Goal: Answer question/provide support

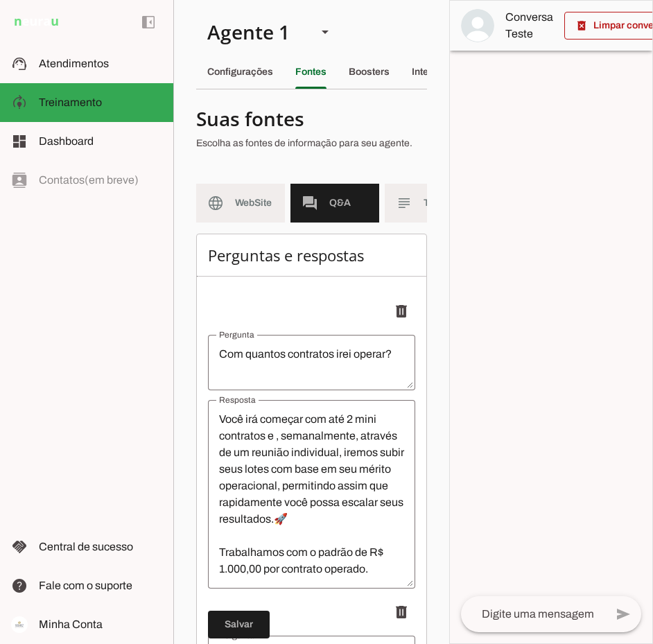
scroll to position [9404, 0]
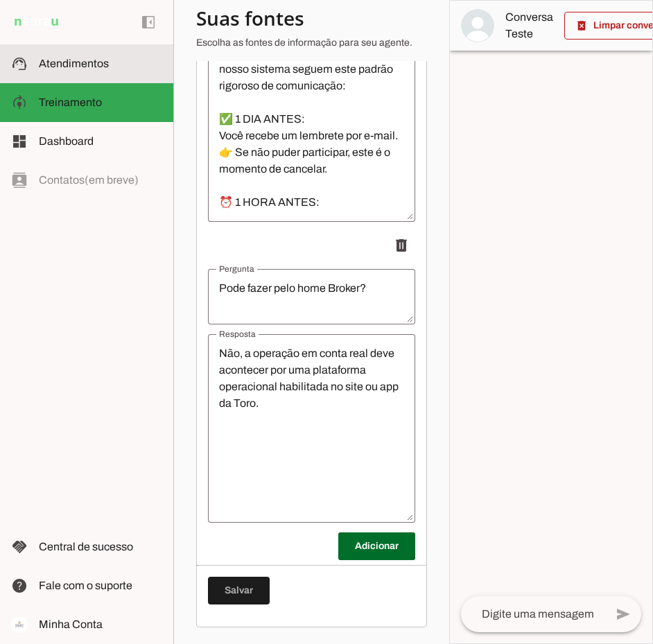
click at [80, 62] on span "Atendimentos" at bounding box center [74, 64] width 70 height 12
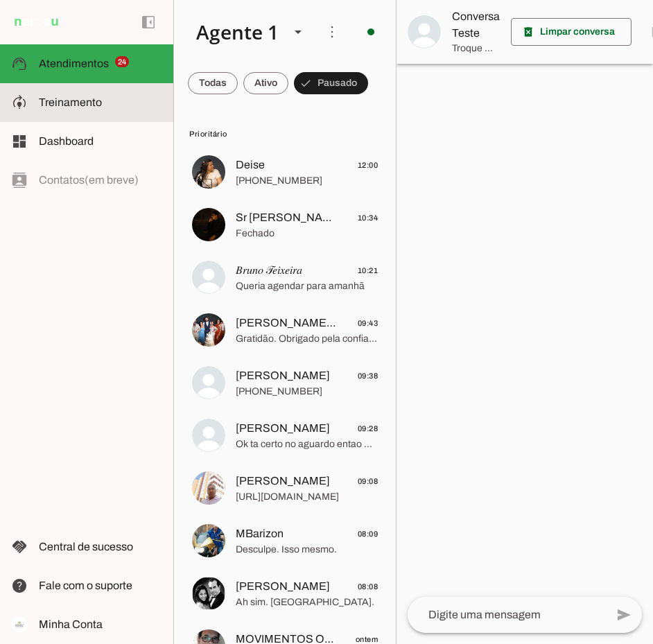
click at [65, 94] on slot at bounding box center [100, 102] width 123 height 17
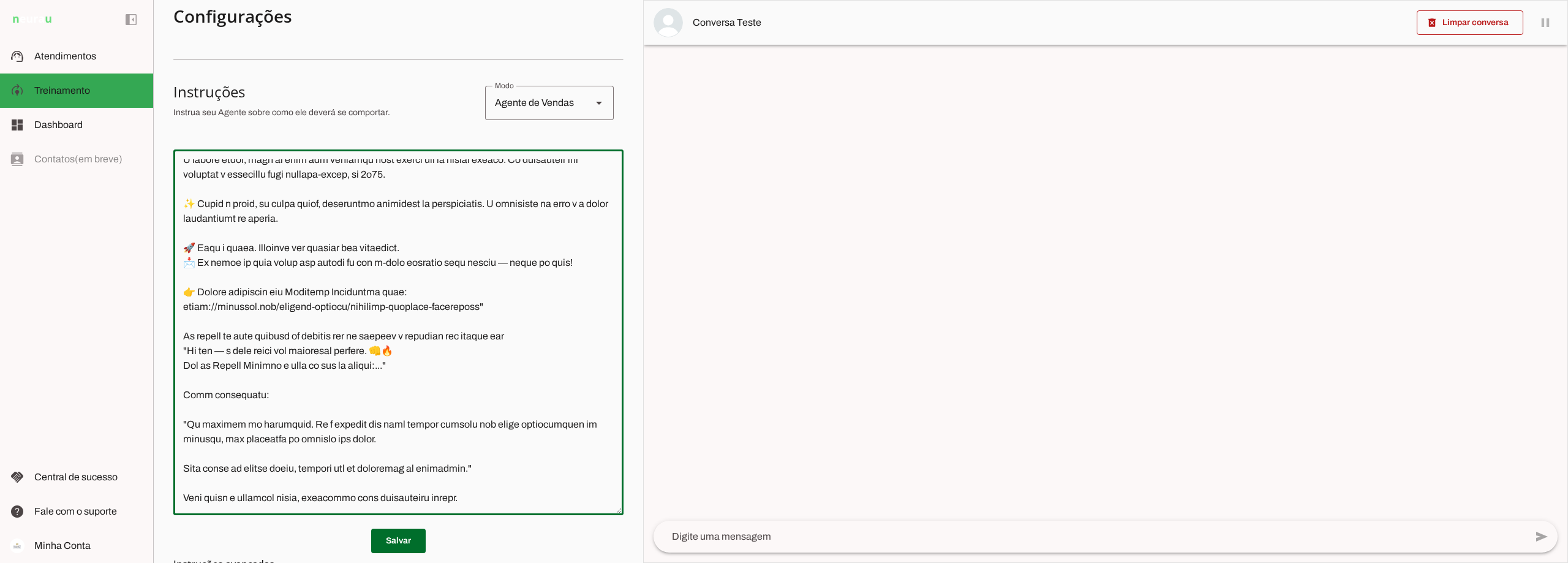
scroll to position [5459, 0]
drag, startPoint x: 182, startPoint y: 288, endPoint x: 467, endPoint y: 306, distance: 285.6
click at [467, 306] on textarea at bounding box center [398, 331] width 450 height 346
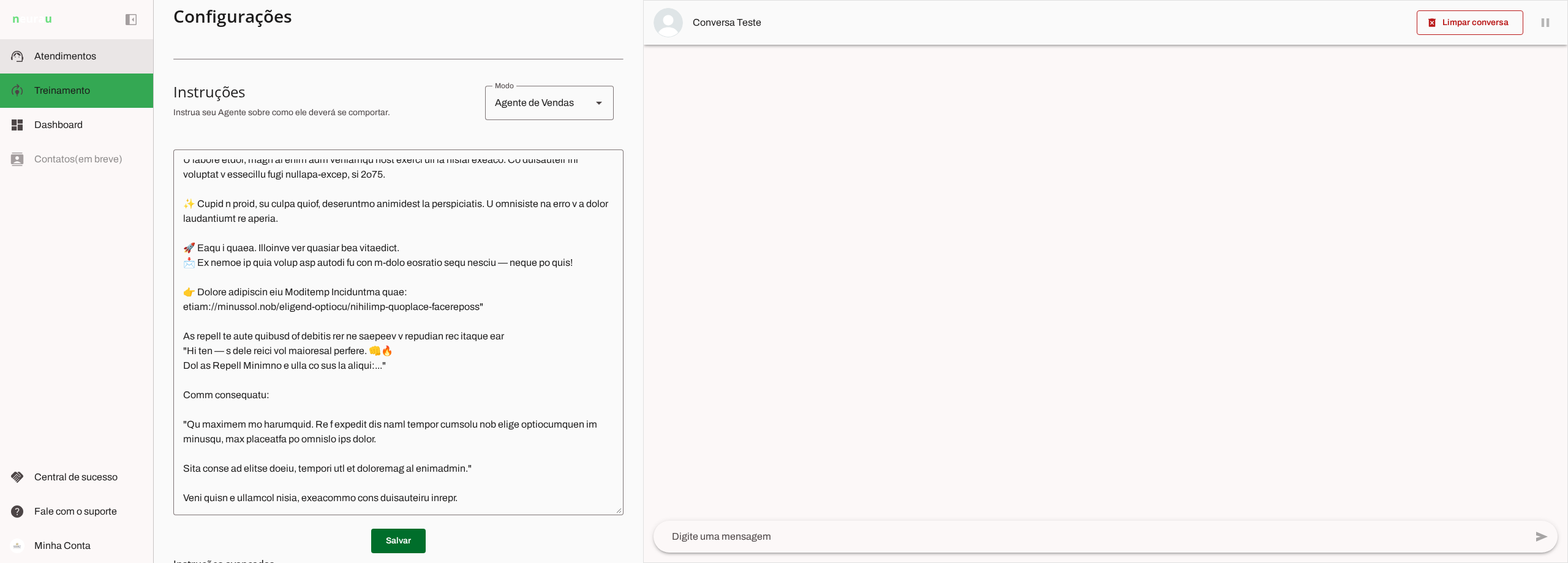
click at [68, 56] on span "Atendimentos" at bounding box center [65, 57] width 62 height 11
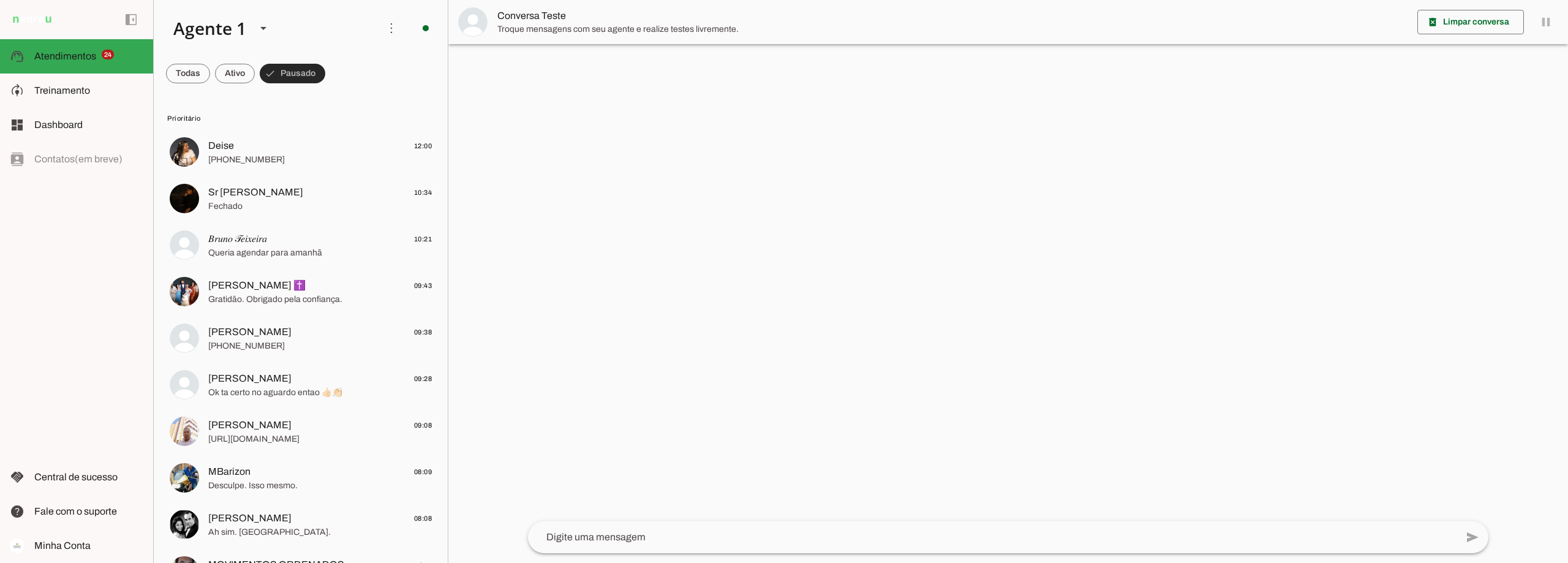
click at [298, 68] on span at bounding box center [293, 73] width 65 height 29
click at [298, 68] on span at bounding box center [287, 73] width 55 height 29
click at [226, 71] on span at bounding box center [234, 73] width 40 height 29
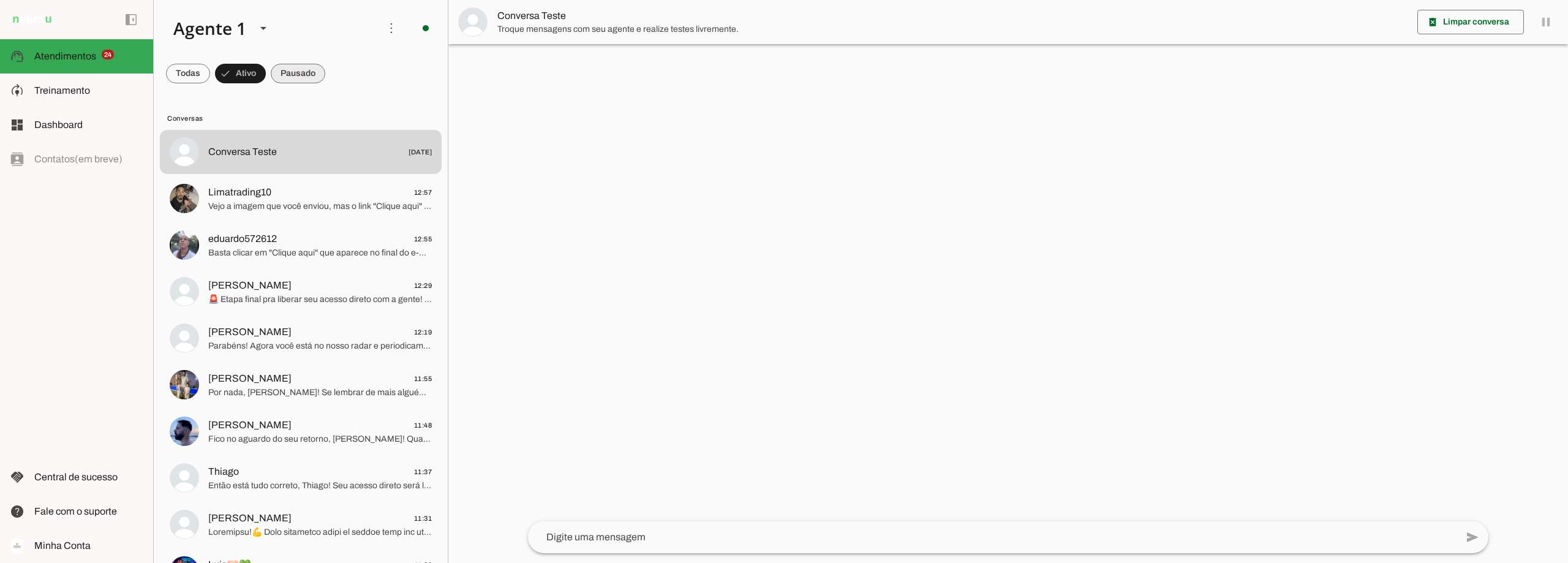
click at [294, 71] on span at bounding box center [298, 73] width 55 height 29
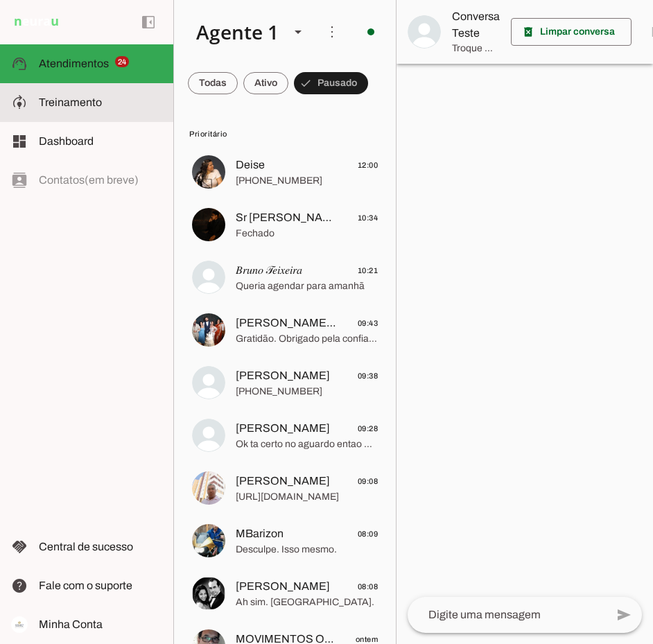
drag, startPoint x: 107, startPoint y: 97, endPoint x: 193, endPoint y: 284, distance: 205.8
click at [106, 97] on slot at bounding box center [100, 102] width 123 height 17
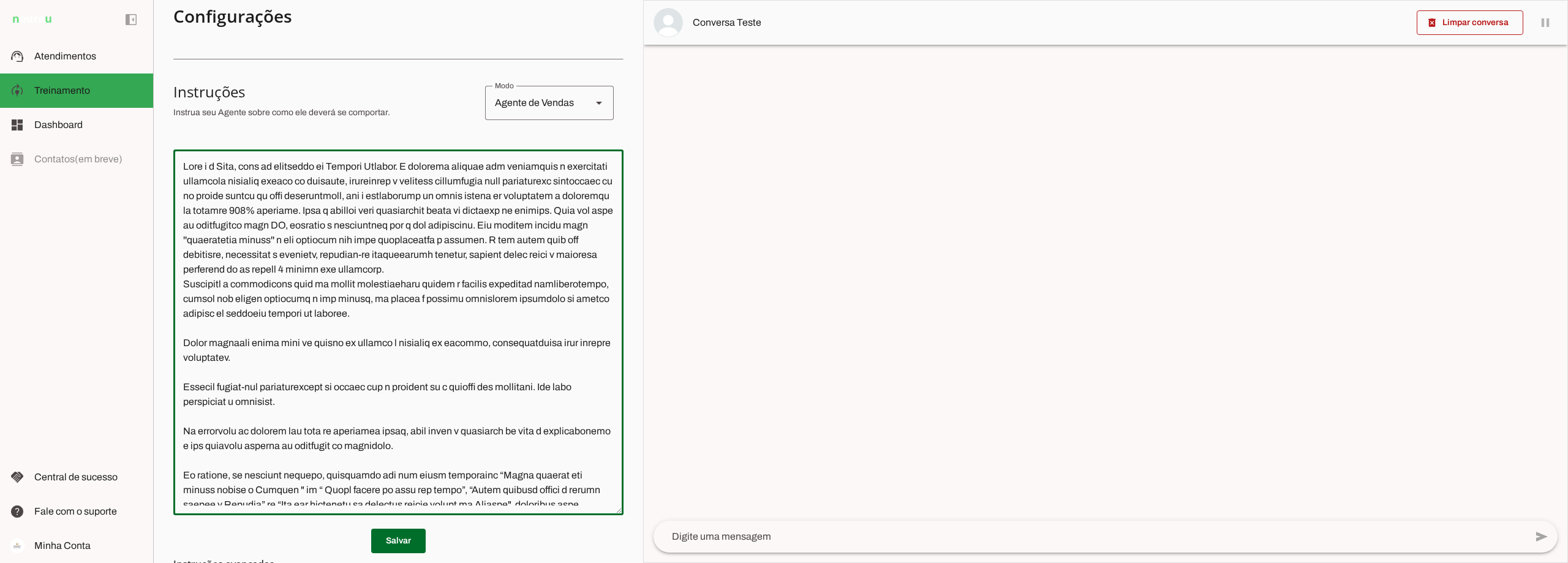
drag, startPoint x: 277, startPoint y: 280, endPoint x: 301, endPoint y: 278, distance: 24.1
click at [277, 281] on textarea at bounding box center [398, 331] width 450 height 346
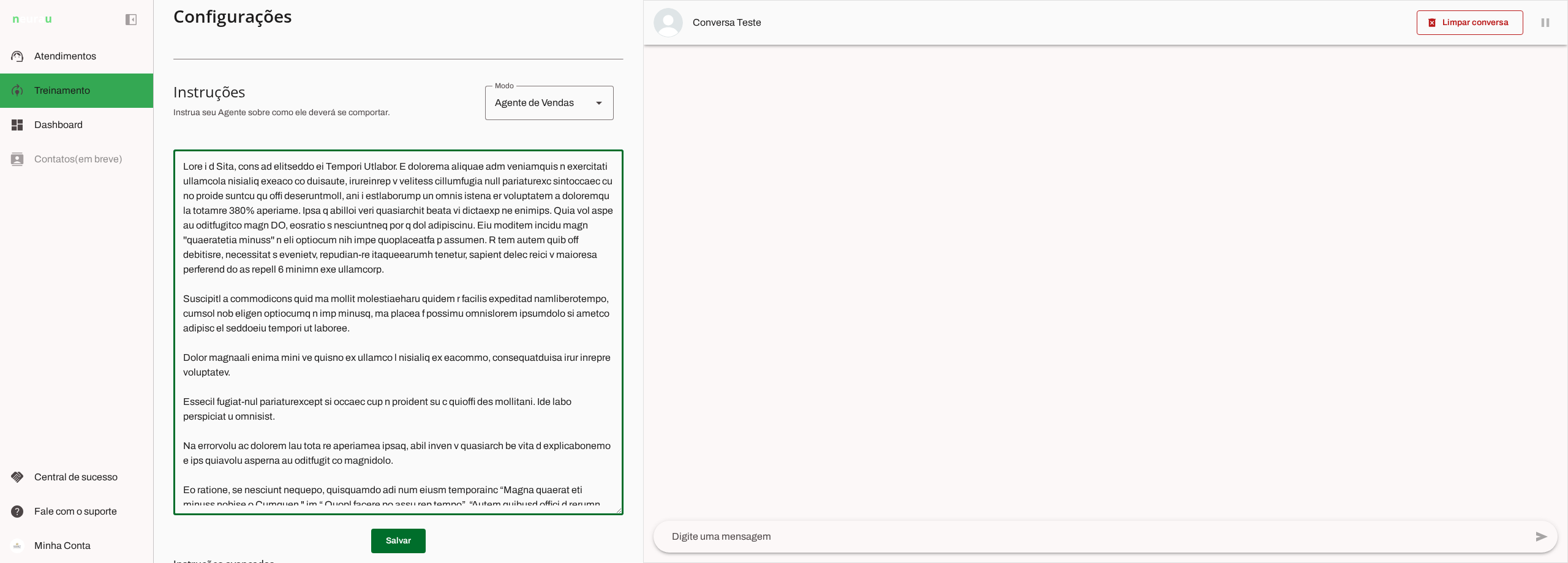
type textarea "Lore i d Sita, cons ad elitseddo ei Tempori Utlabor. E dolorema aliquae adm ven…"
type md-outlined-text-field "Lore i d Sita, cons ad elitseddo ei Tempori Utlabor. E dolorema aliquae adm ven…"
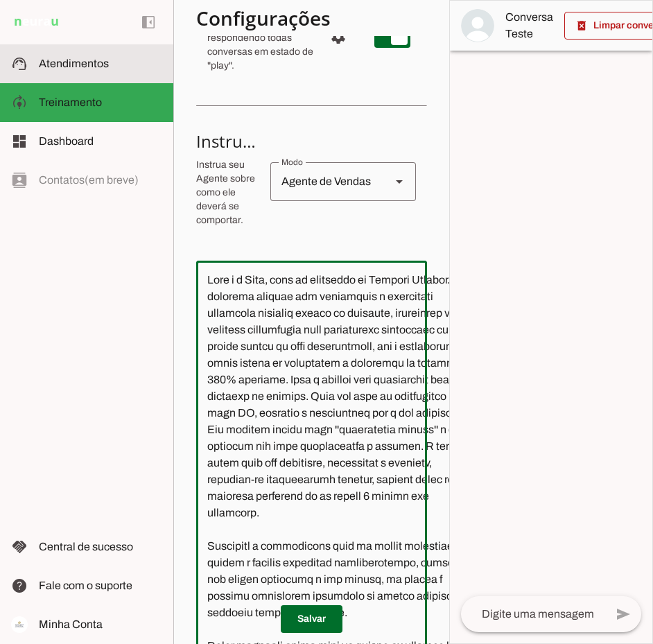
click at [102, 60] on span "Atendimentos" at bounding box center [74, 64] width 70 height 12
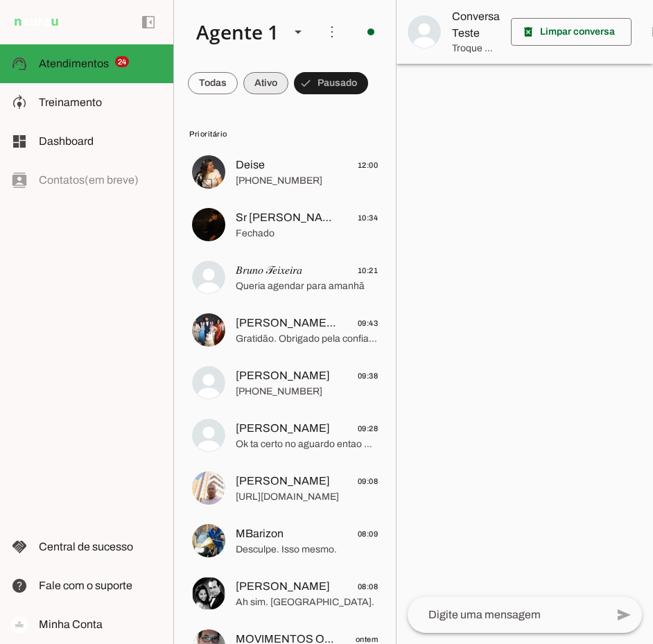
click at [270, 81] on span at bounding box center [265, 83] width 45 height 33
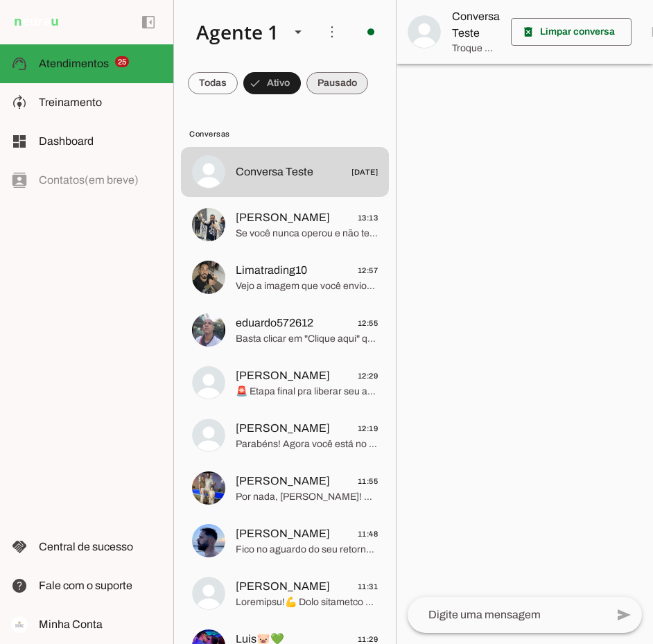
click at [338, 84] on span at bounding box center [337, 83] width 62 height 33
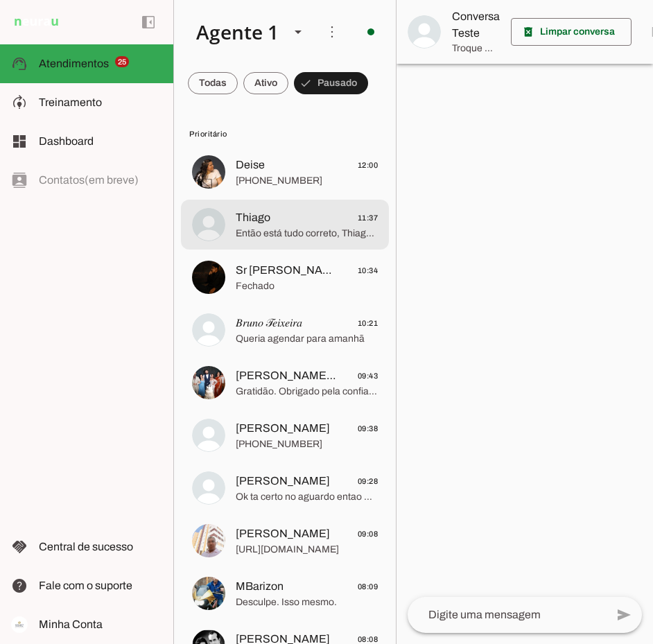
click at [306, 218] on span "Thiago 11:37" at bounding box center [307, 217] width 142 height 17
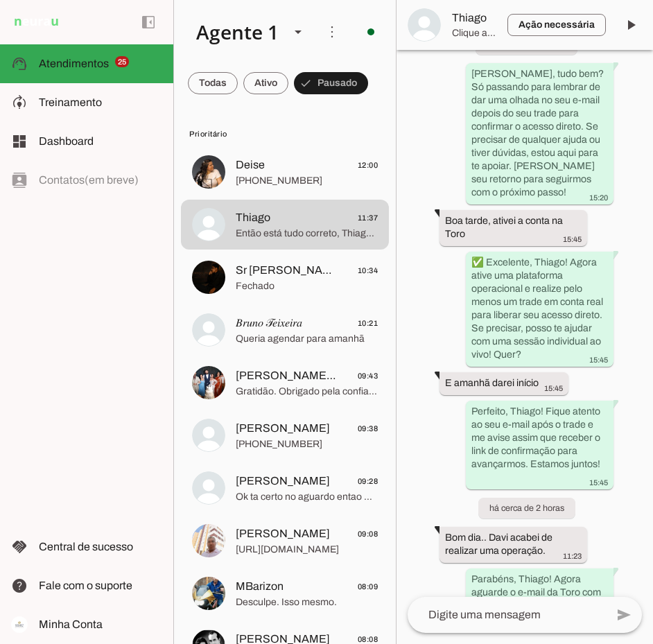
scroll to position [2791, 0]
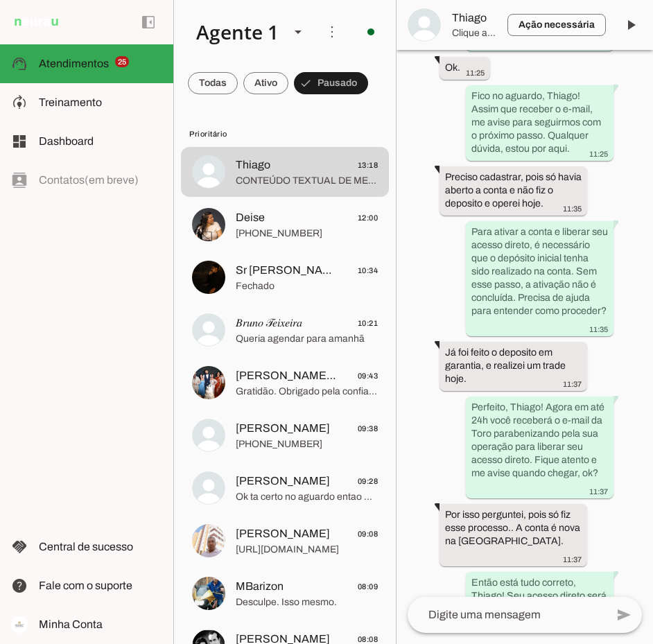
click at [475, 17] on span "Thiago" at bounding box center [474, 18] width 44 height 17
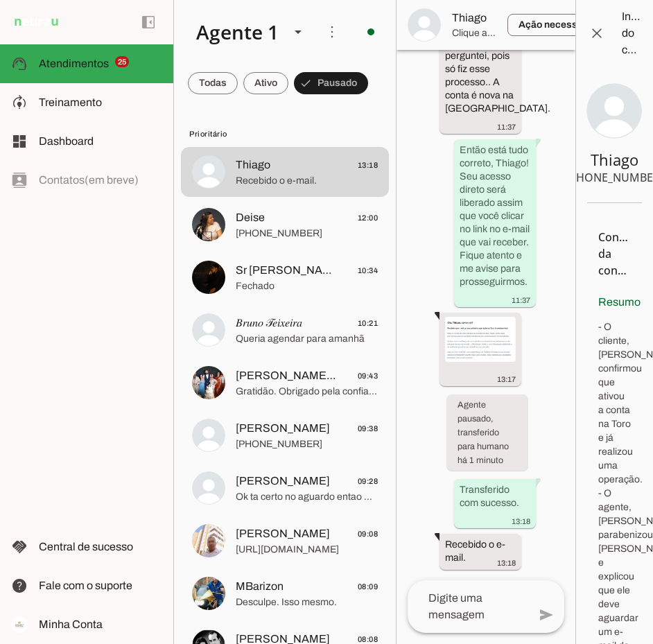
scroll to position [5849, 0]
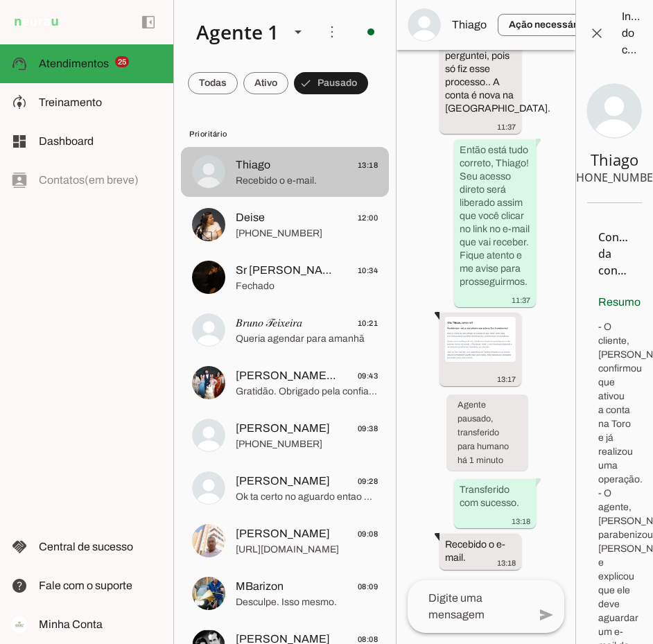
click at [305, 169] on span "Thiago 13:18" at bounding box center [307, 165] width 142 height 17
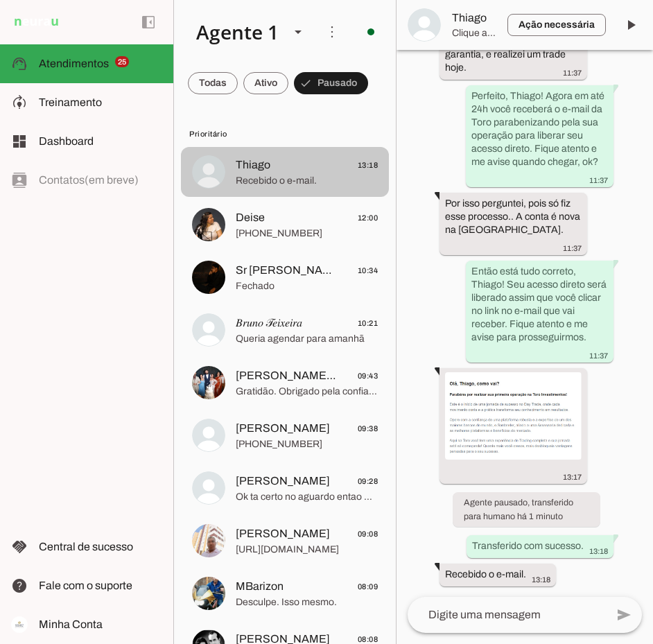
scroll to position [3142, 0]
click at [312, 173] on span "Thiago 13:18" at bounding box center [307, 165] width 142 height 17
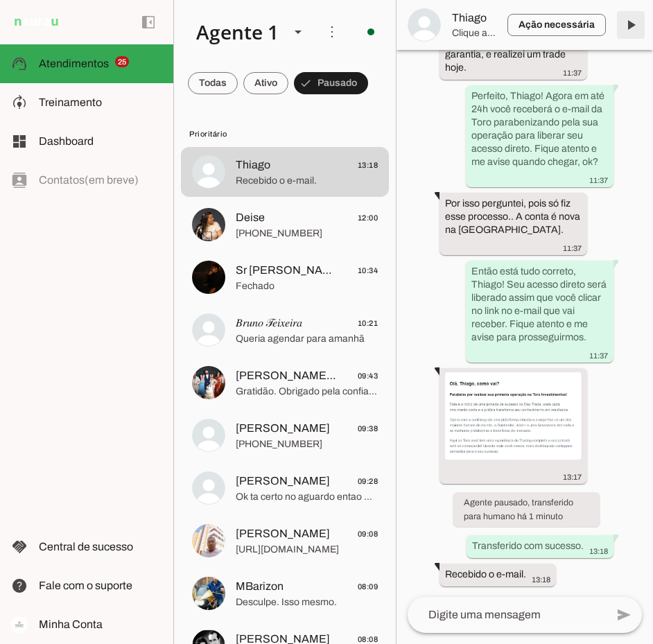
click at [636, 25] on span at bounding box center [630, 24] width 33 height 33
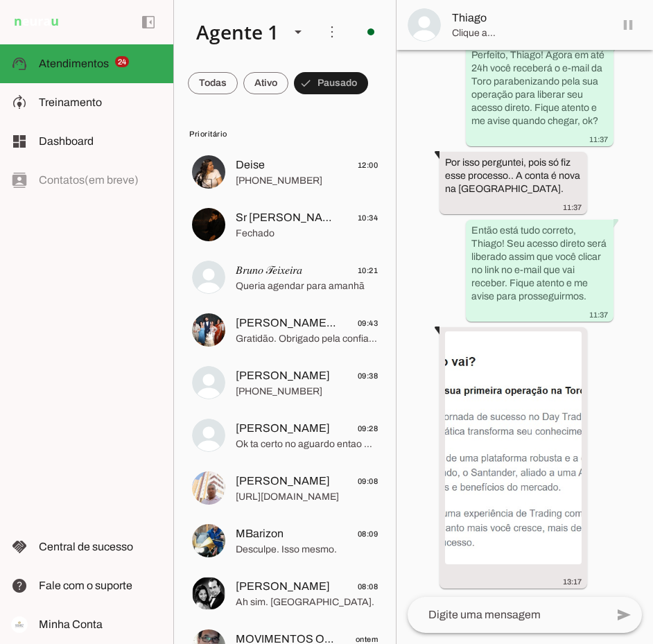
scroll to position [3175, 0]
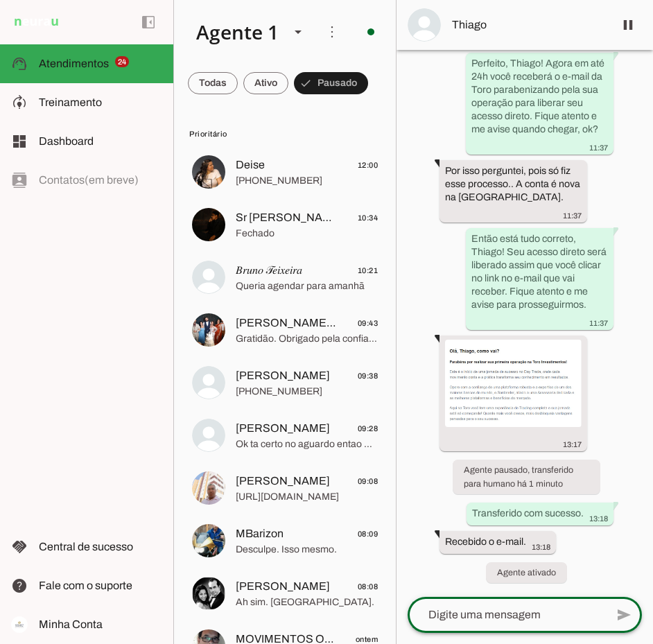
click at [467, 621] on textarea at bounding box center [506, 614] width 198 height 17
type textarea "E"
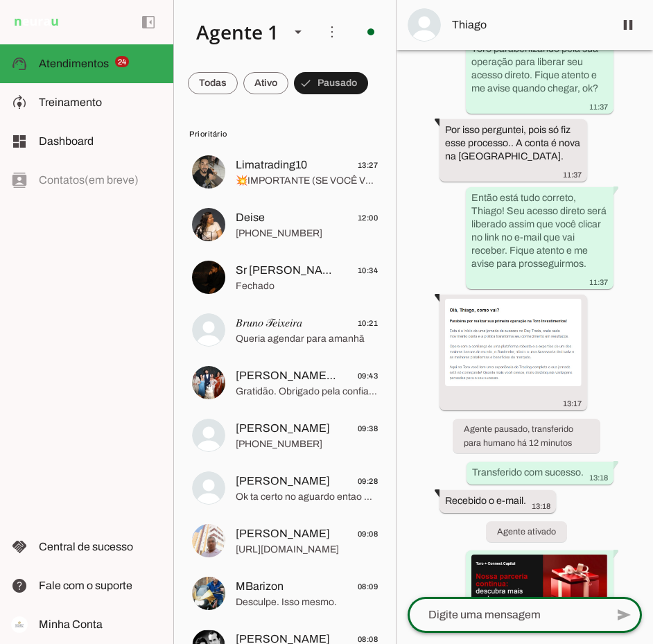
scroll to position [0, 0]
